Goal: Task Accomplishment & Management: Complete application form

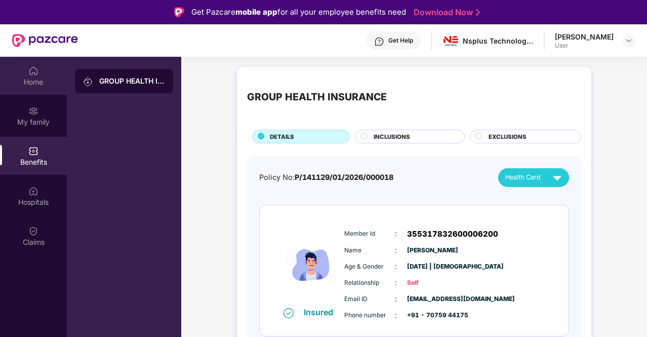
click at [28, 83] on div "Home" at bounding box center [33, 82] width 67 height 10
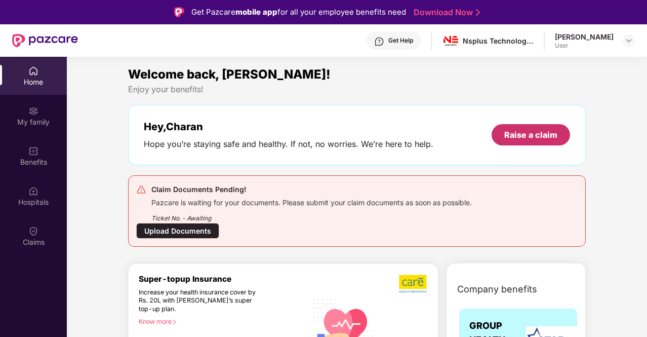
click at [509, 129] on div "Raise a claim" at bounding box center [530, 134] width 53 height 11
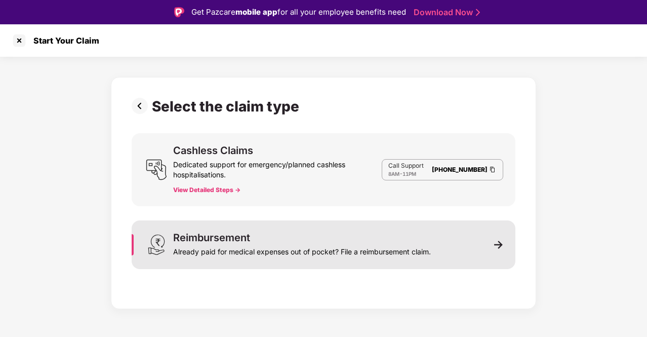
click at [477, 233] on div "Reimbursement Already paid for medical expenses out of pocket? File a reimburse…" at bounding box center [324, 244] width 384 height 49
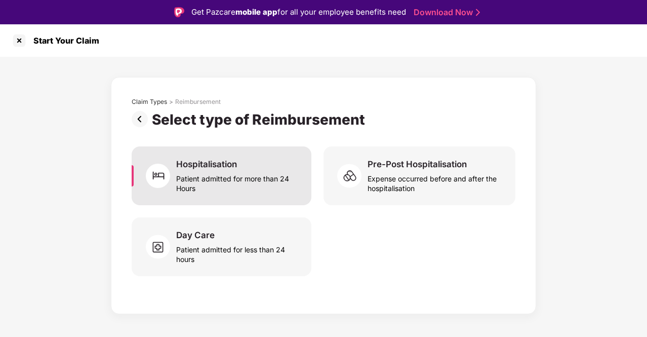
click at [284, 180] on div "Patient admitted for more than 24 Hours" at bounding box center [237, 181] width 123 height 23
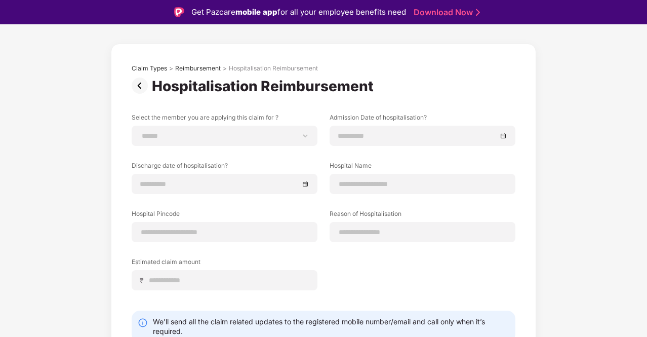
scroll to position [38, 0]
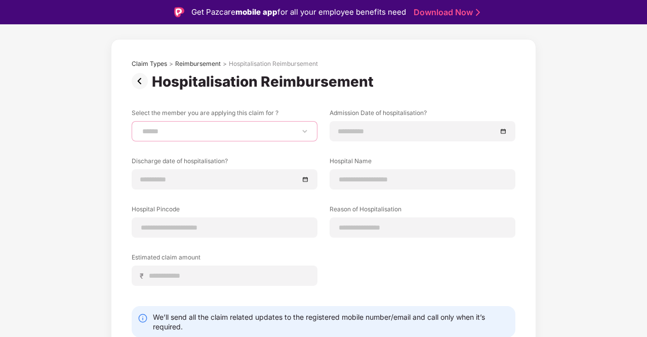
click at [301, 129] on select "**********" at bounding box center [224, 131] width 169 height 8
select select "**********"
click at [140, 127] on select "**********" at bounding box center [224, 131] width 169 height 8
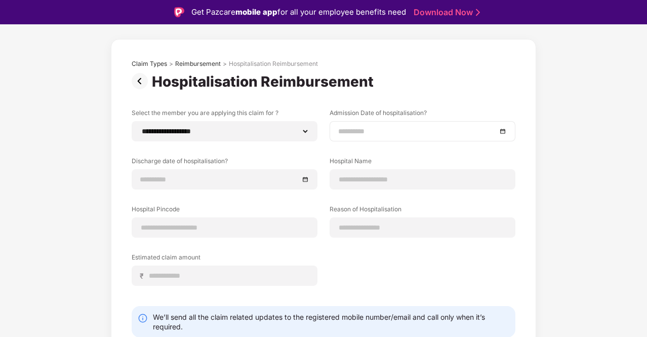
click at [503, 130] on div at bounding box center [422, 131] width 169 height 11
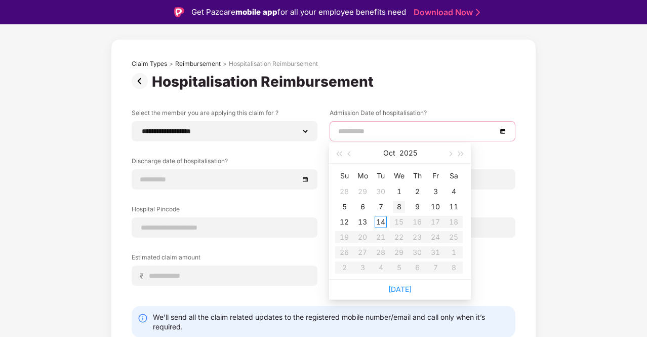
type input "**********"
click at [400, 207] on div "8" at bounding box center [399, 207] width 12 height 12
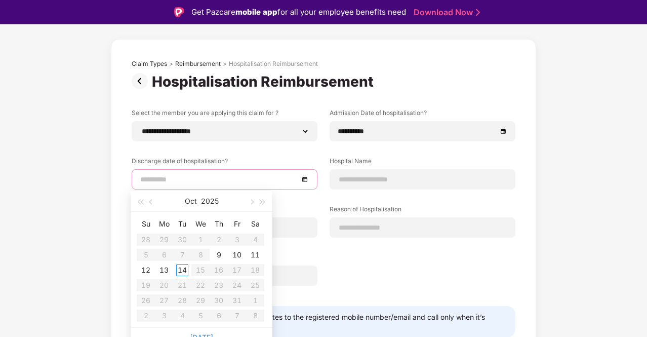
click at [232, 177] on input at bounding box center [219, 179] width 158 height 11
type input "**********"
click at [235, 254] on div "10" at bounding box center [237, 255] width 12 height 12
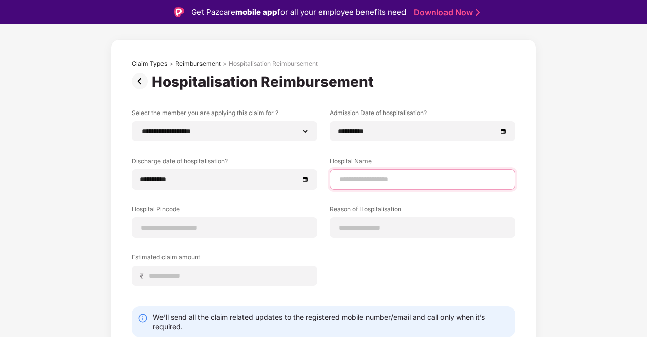
click at [347, 181] on input at bounding box center [422, 179] width 169 height 11
type input "**********"
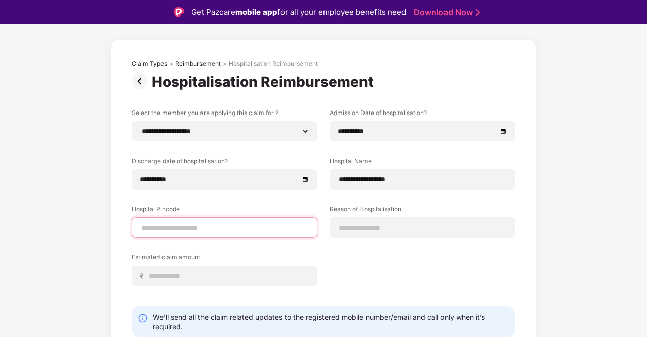
click at [204, 222] on input at bounding box center [224, 227] width 169 height 11
type input "******"
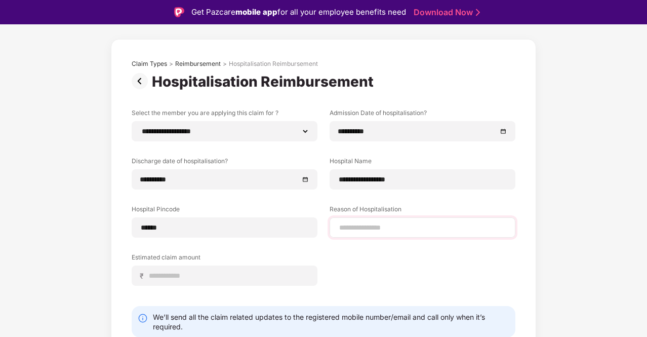
select select "********"
select select "**********"
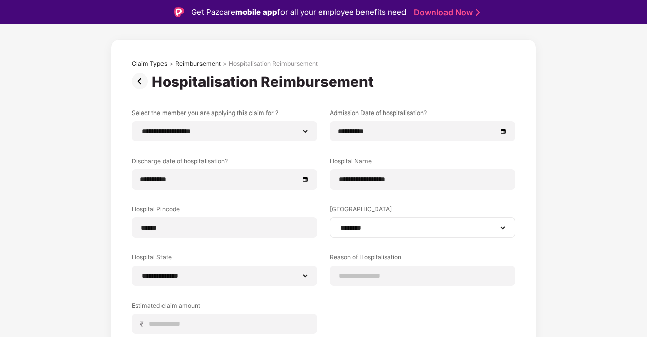
click at [362, 225] on select "**********" at bounding box center [422, 227] width 169 height 8
click at [307, 250] on div "**********" at bounding box center [324, 228] width 384 height 241
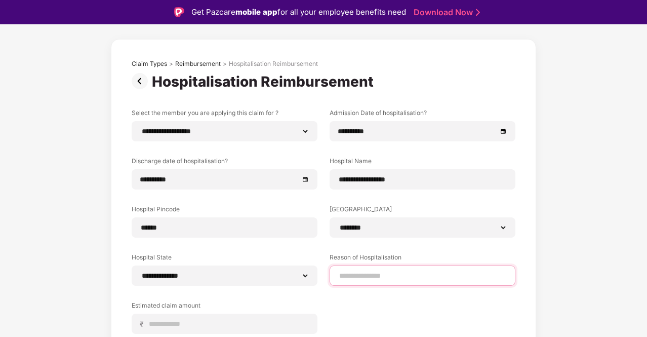
click at [377, 275] on input at bounding box center [422, 275] width 169 height 11
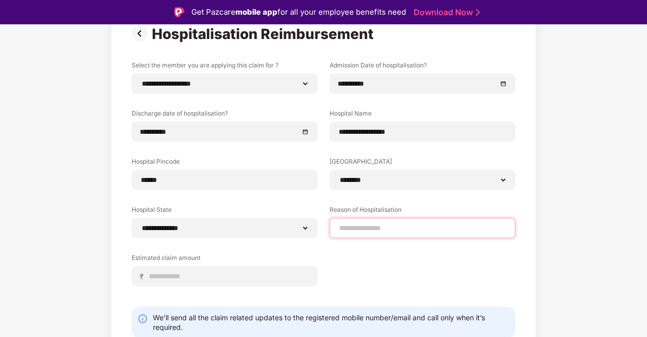
scroll to position [87, 0]
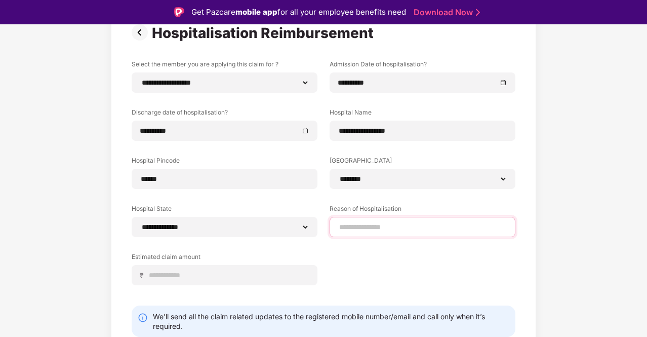
type input "**********"
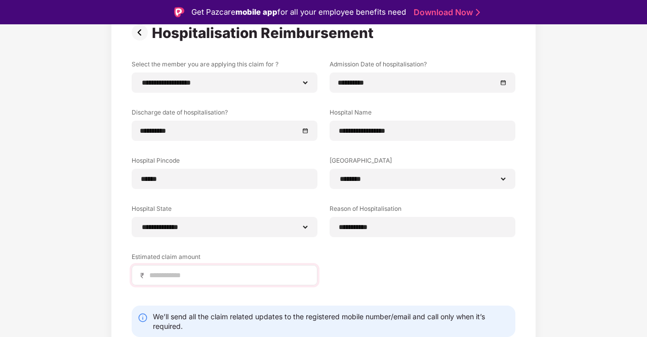
click at [246, 281] on div "₹" at bounding box center [225, 275] width 186 height 20
click at [179, 272] on input at bounding box center [228, 275] width 161 height 11
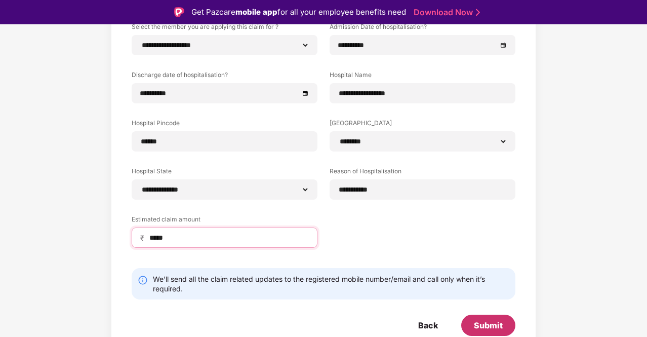
type input "*****"
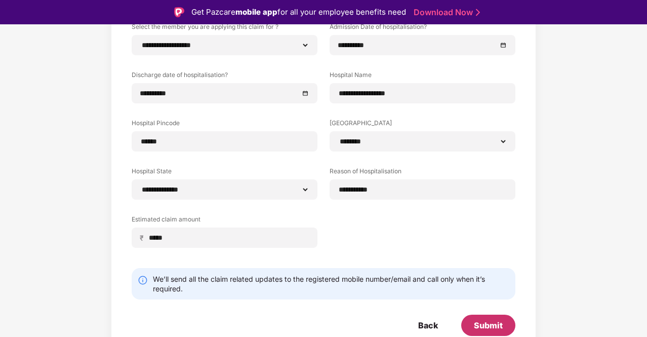
click at [468, 323] on div "Submit" at bounding box center [488, 324] width 54 height 21
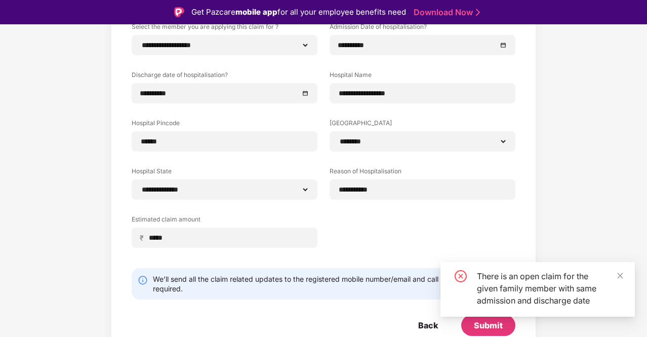
click at [615, 276] on div "There is an open claim for the given family member with same admission and disc…" at bounding box center [550, 288] width 146 height 36
click at [620, 273] on icon "close" at bounding box center [620, 275] width 7 height 7
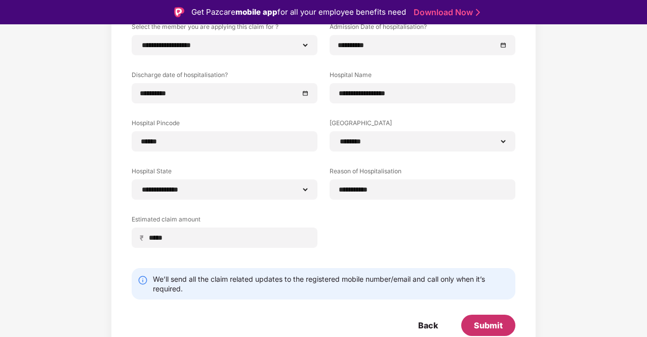
click at [476, 322] on div "Submit" at bounding box center [488, 324] width 29 height 11
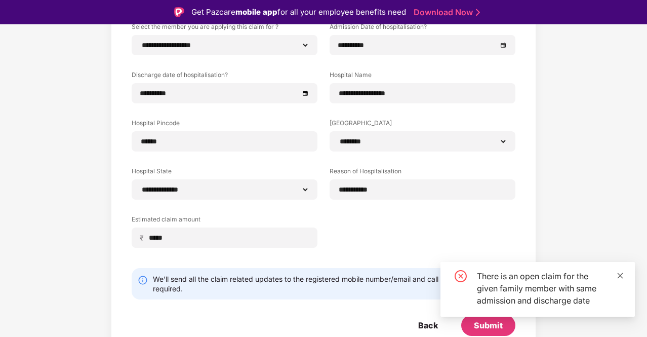
click at [619, 272] on icon "close" at bounding box center [620, 275] width 7 height 7
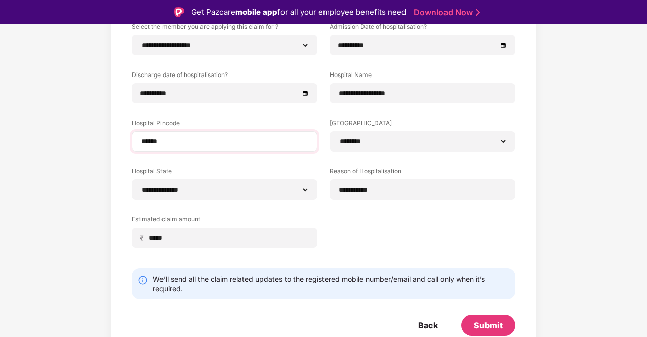
scroll to position [0, 0]
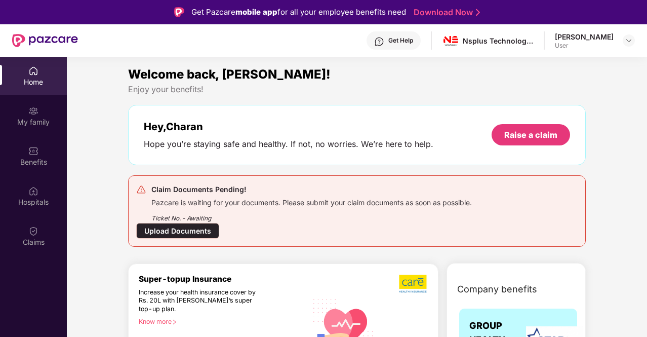
click at [206, 214] on div "Ticket No. - Awaiting" at bounding box center [311, 215] width 321 height 16
click at [178, 230] on div "Upload Documents" at bounding box center [177, 231] width 83 height 16
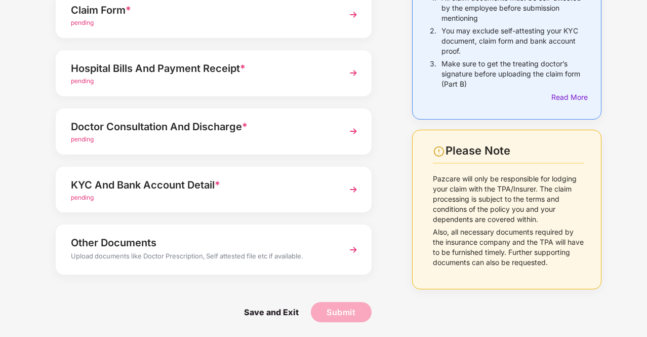
scroll to position [125, 0]
click at [281, 313] on span "Save and Exit" at bounding box center [271, 312] width 75 height 20
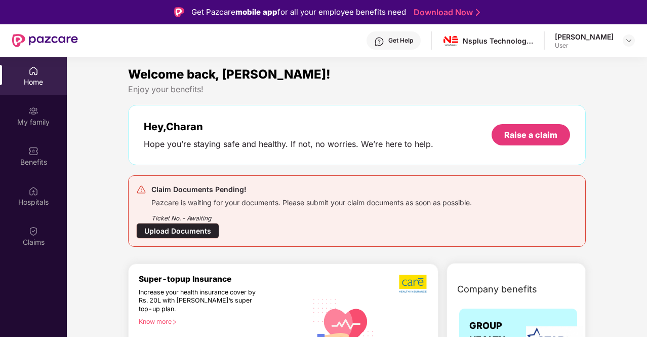
click at [178, 229] on div "Upload Documents" at bounding box center [177, 231] width 83 height 16
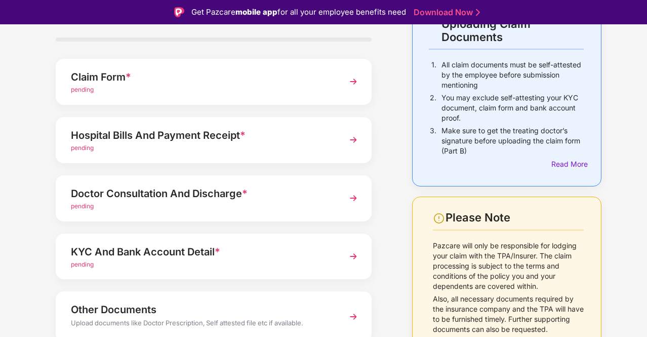
scroll to position [83, 0]
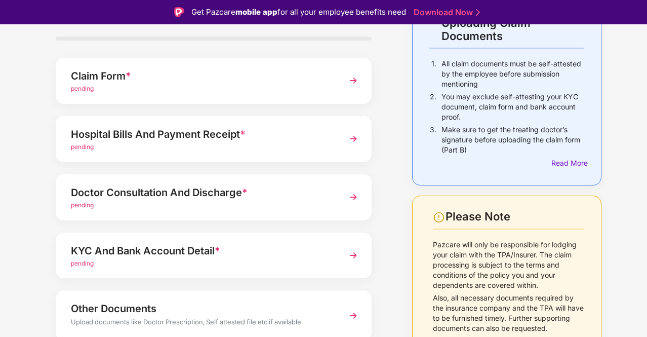
click at [249, 138] on div "Hospital Bills And Payment Receipt *" at bounding box center [202, 134] width 262 height 16
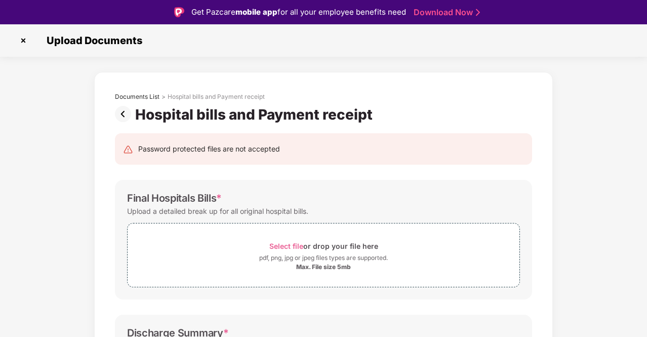
click at [123, 114] on img at bounding box center [125, 114] width 20 height 16
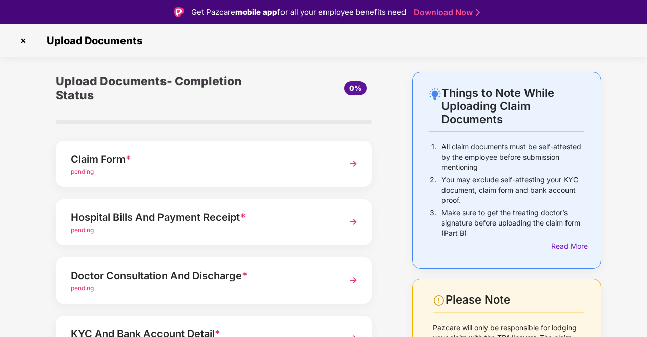
click at [27, 39] on img at bounding box center [23, 40] width 16 height 16
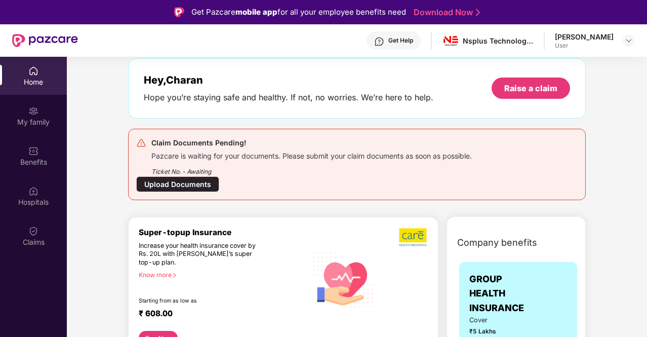
scroll to position [4, 0]
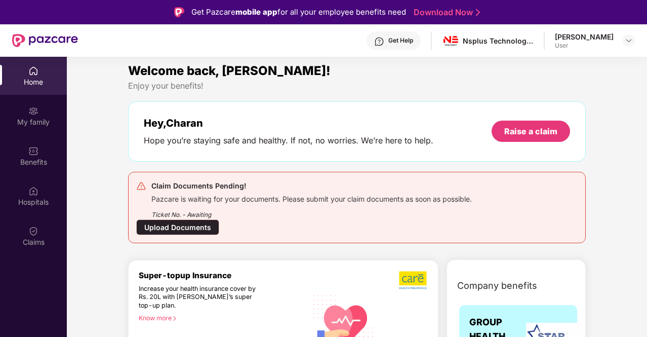
click at [139, 184] on img at bounding box center [141, 186] width 10 height 10
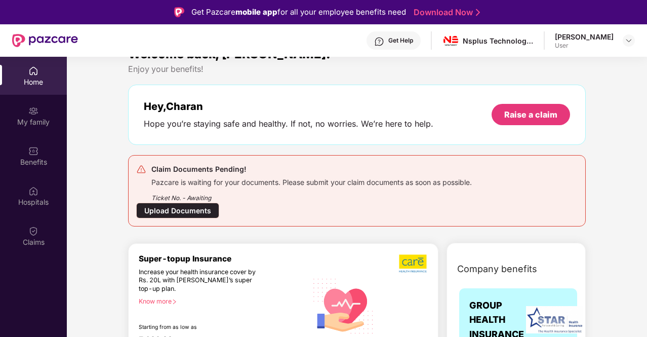
scroll to position [18, 0]
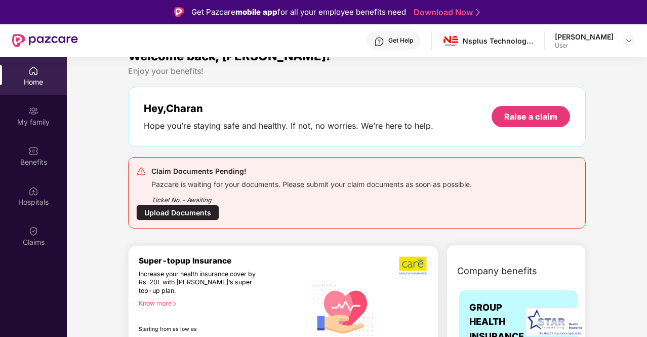
click at [160, 209] on div "Upload Documents" at bounding box center [177, 213] width 83 height 16
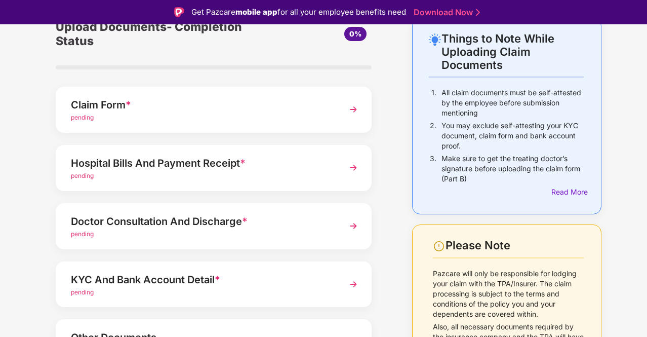
scroll to position [56, 0]
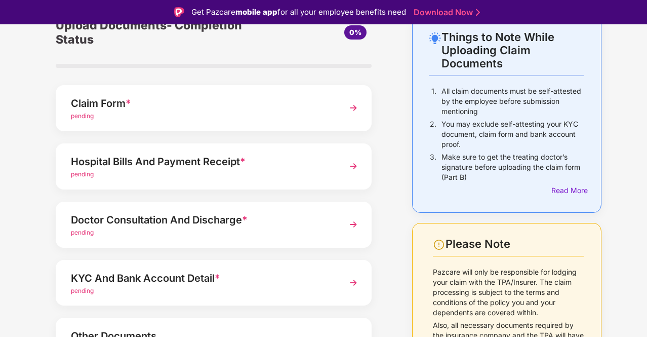
click at [246, 157] on span "*" at bounding box center [243, 161] width 6 height 12
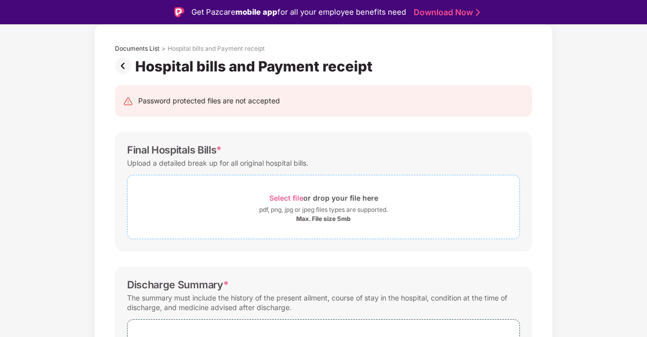
scroll to position [46, 0]
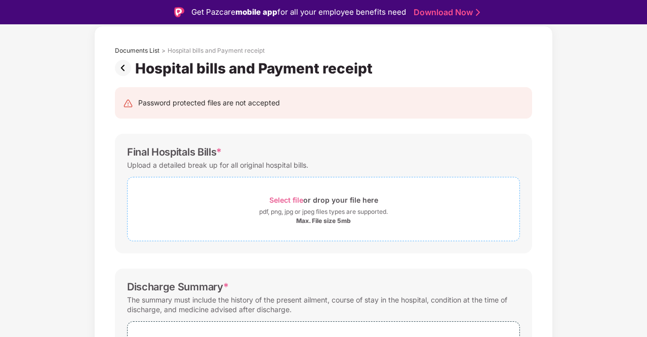
click at [329, 210] on div "pdf, png, jpg or jpeg files types are supported." at bounding box center [323, 212] width 129 height 10
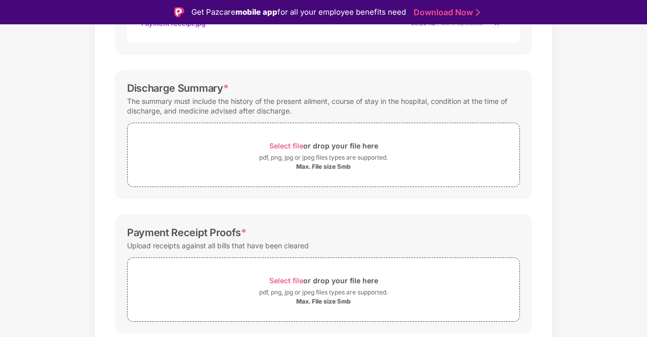
scroll to position [344, 0]
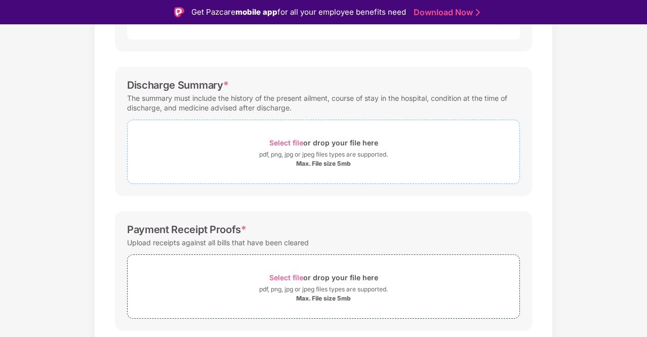
click at [300, 144] on span "Select file" at bounding box center [286, 142] width 34 height 9
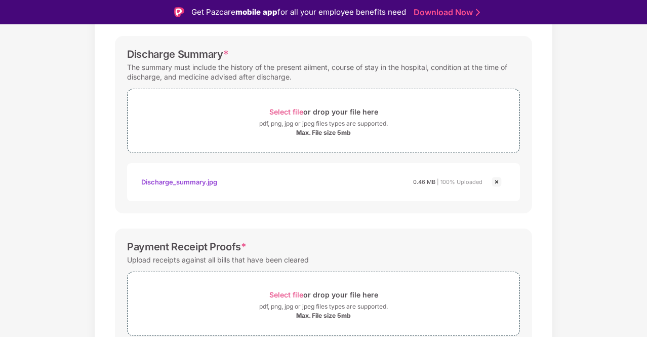
scroll to position [421, 0]
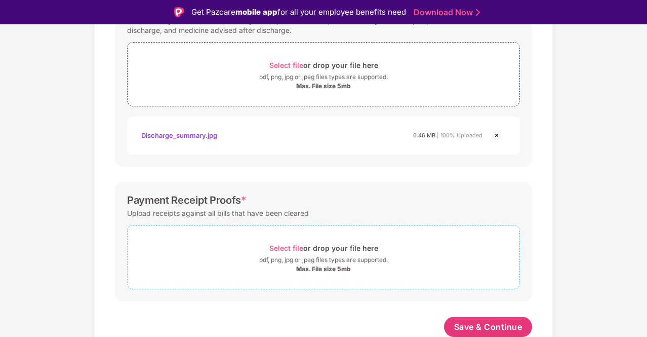
click at [288, 244] on span "Select file" at bounding box center [286, 248] width 34 height 9
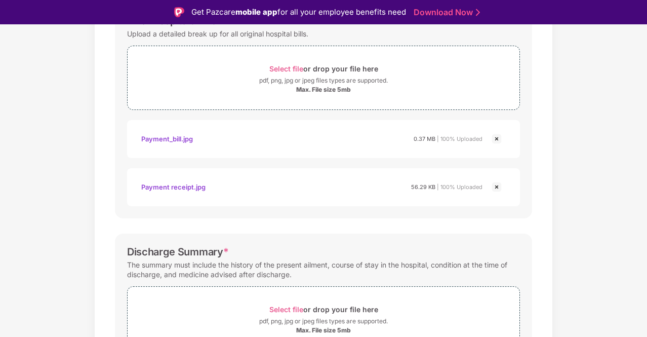
scroll to position [179, 0]
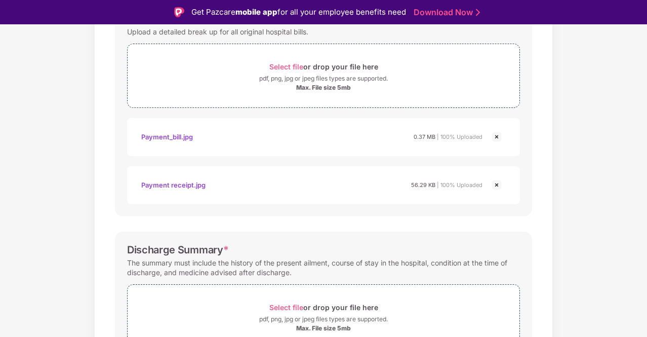
click at [495, 184] on img at bounding box center [497, 185] width 12 height 12
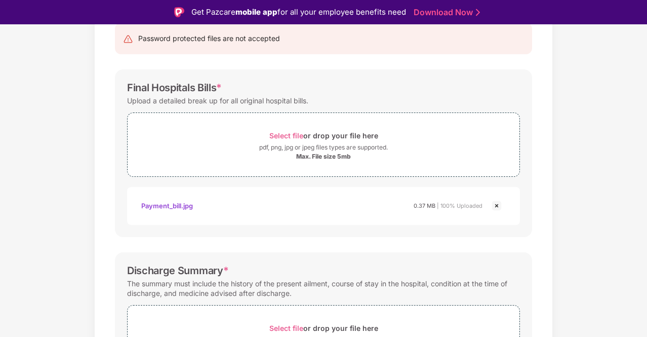
scroll to position [421, 0]
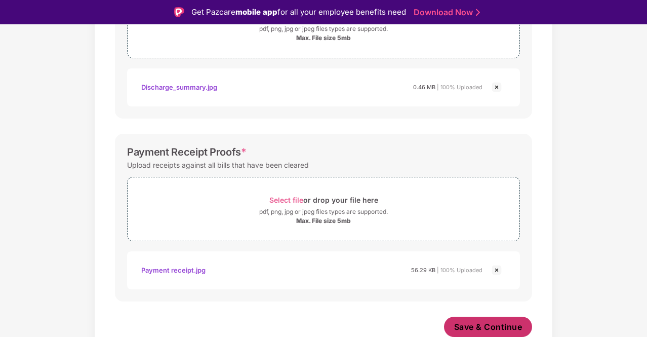
click at [477, 325] on span "Save & Continue" at bounding box center [488, 326] width 68 height 11
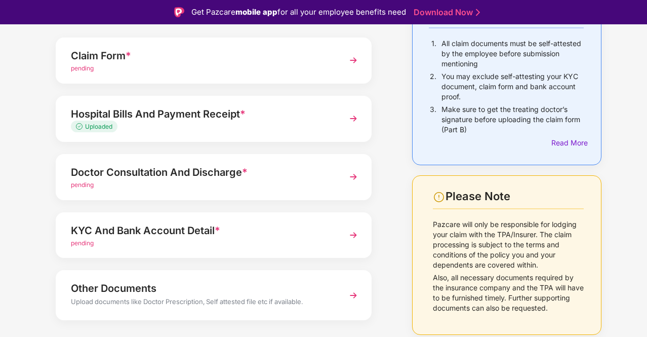
scroll to position [125, 0]
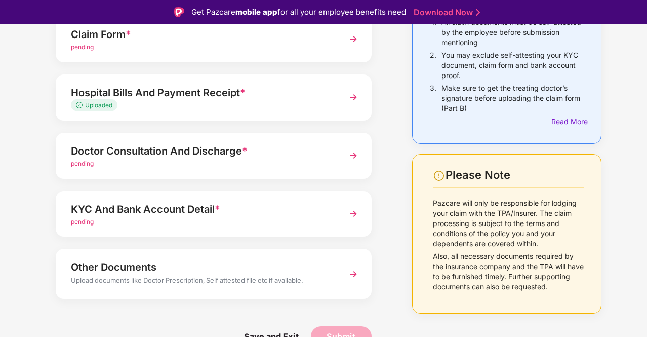
click at [338, 165] on div "Doctor Consultation And Discharge * pending" at bounding box center [214, 156] width 316 height 46
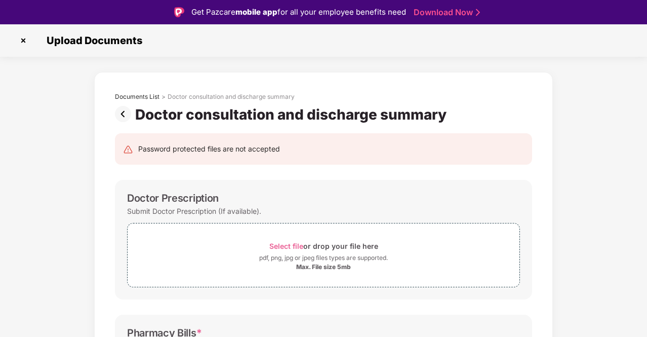
click at [124, 116] on img at bounding box center [125, 114] width 20 height 16
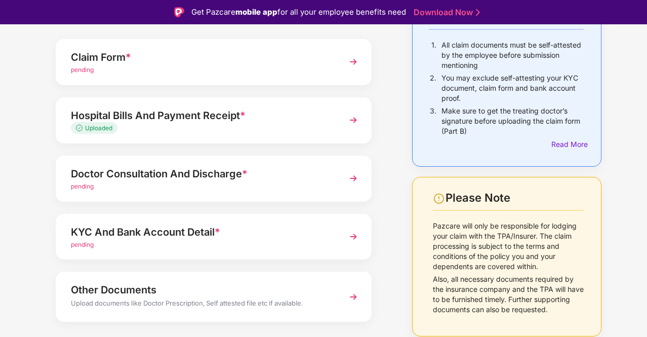
scroll to position [102, 0]
click at [226, 232] on div "KYC And Bank Account Detail *" at bounding box center [202, 231] width 262 height 16
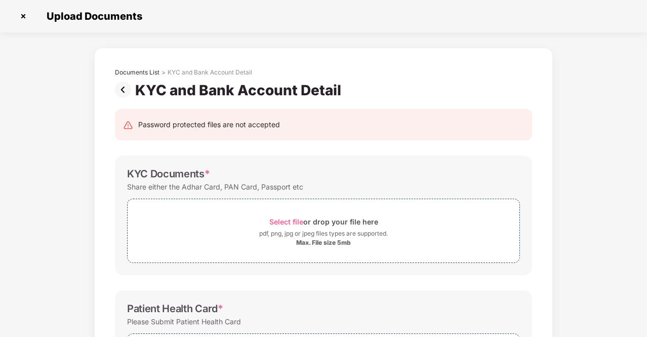
click at [252, 224] on div "Select file or drop your file here" at bounding box center [324, 222] width 392 height 14
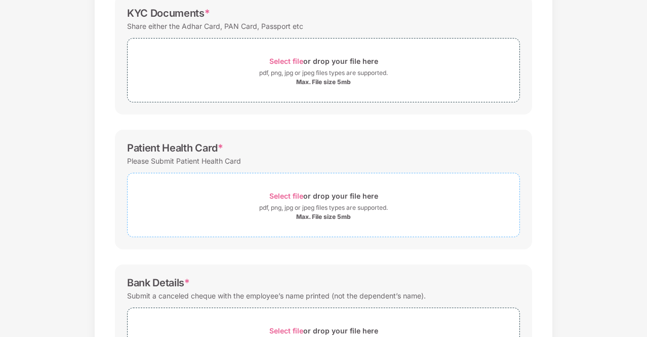
scroll to position [162, 0]
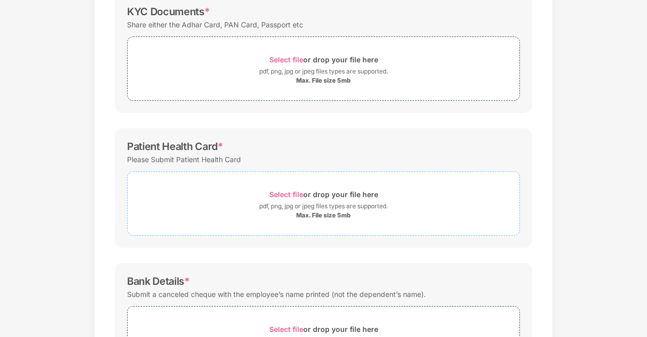
click at [325, 216] on div "Max. File size 5mb" at bounding box center [323, 215] width 55 height 8
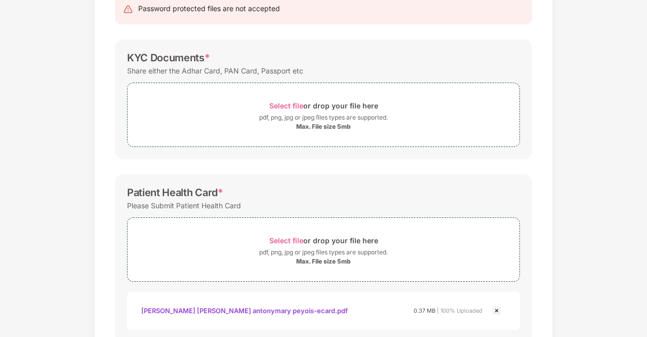
scroll to position [81, 0]
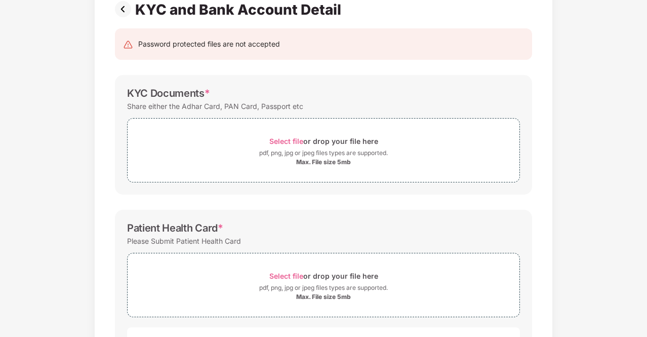
click at [291, 93] on div "KYC Documents *" at bounding box center [323, 93] width 393 height 12
click at [293, 144] on div "Select file or drop your file here" at bounding box center [323, 141] width 109 height 14
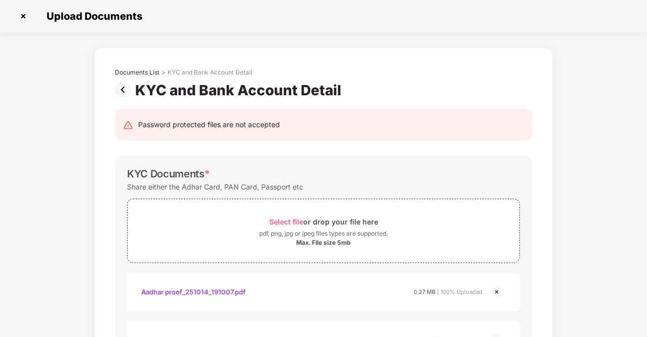
scroll to position [412, 0]
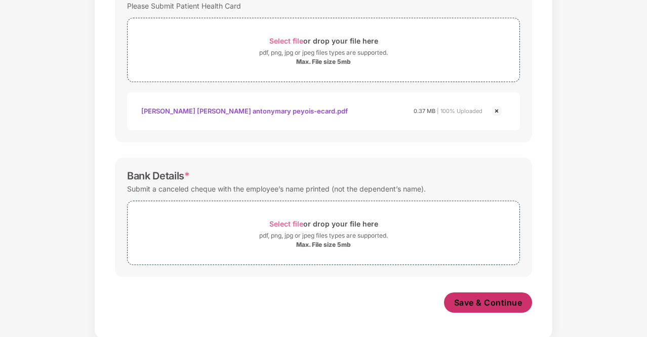
click at [459, 297] on span "Save & Continue" at bounding box center [488, 302] width 68 height 11
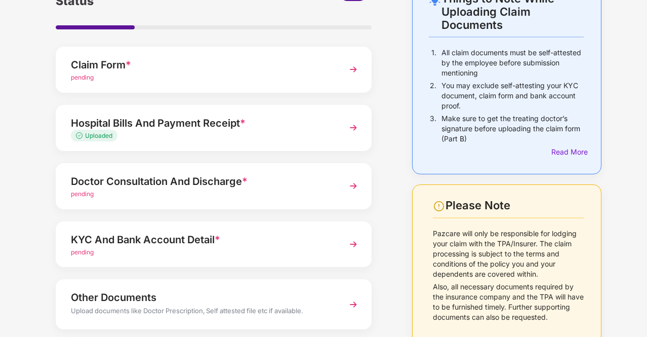
scroll to position [70, 0]
click at [201, 194] on div "pending" at bounding box center [202, 194] width 262 height 10
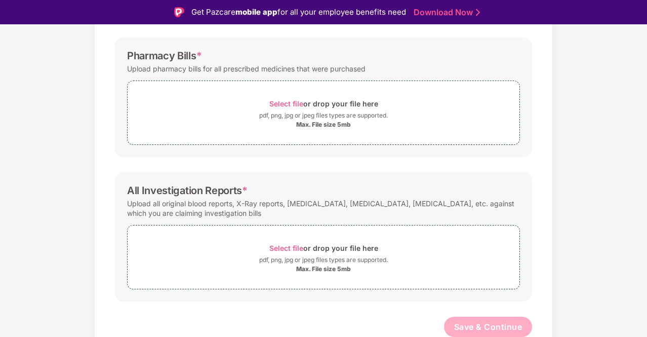
scroll to position [0, 0]
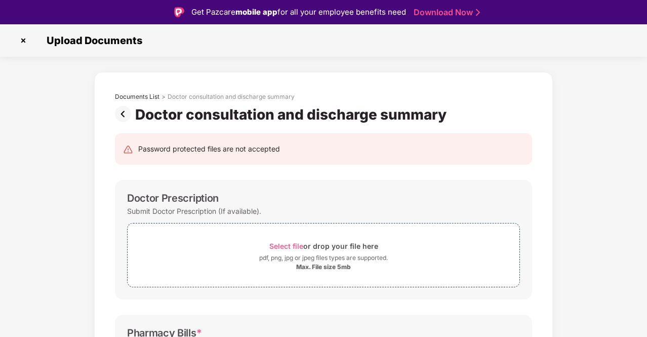
click at [122, 112] on img at bounding box center [125, 114] width 20 height 16
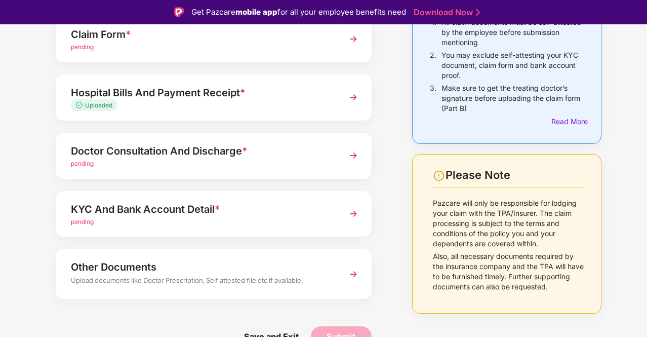
scroll to position [24, 0]
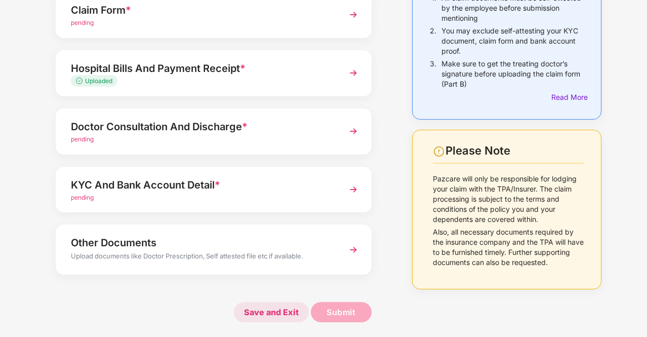
click at [270, 314] on span "Save and Exit" at bounding box center [271, 312] width 75 height 20
